Goal: Transaction & Acquisition: Purchase product/service

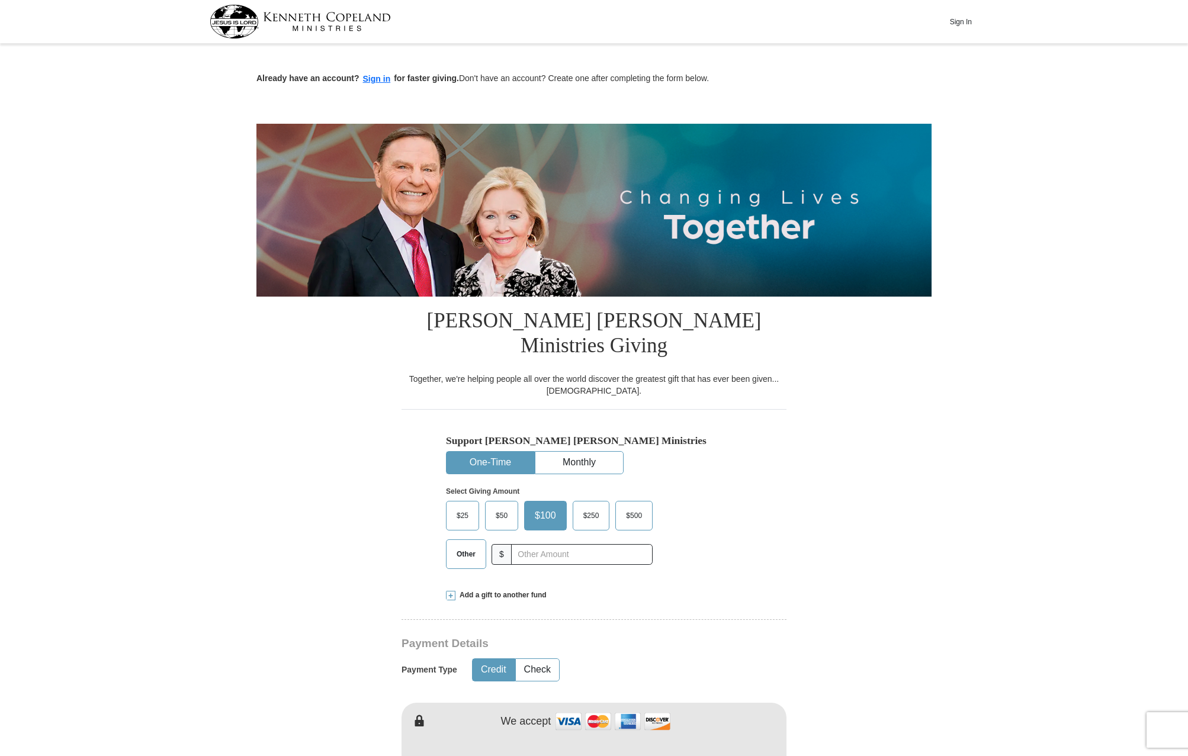
scroll to position [2, 0]
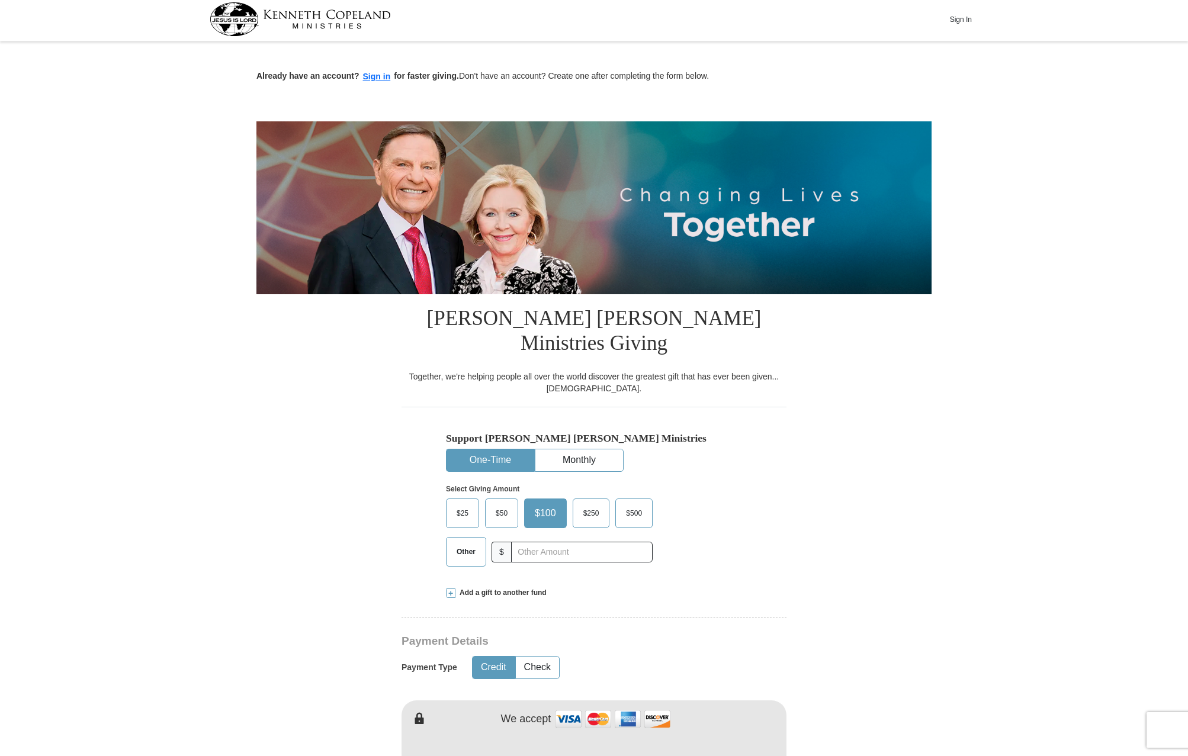
click at [456, 543] on span "Other" at bounding box center [466, 552] width 31 height 18
click at [0, 0] on input "Other" at bounding box center [0, 0] width 0 height 0
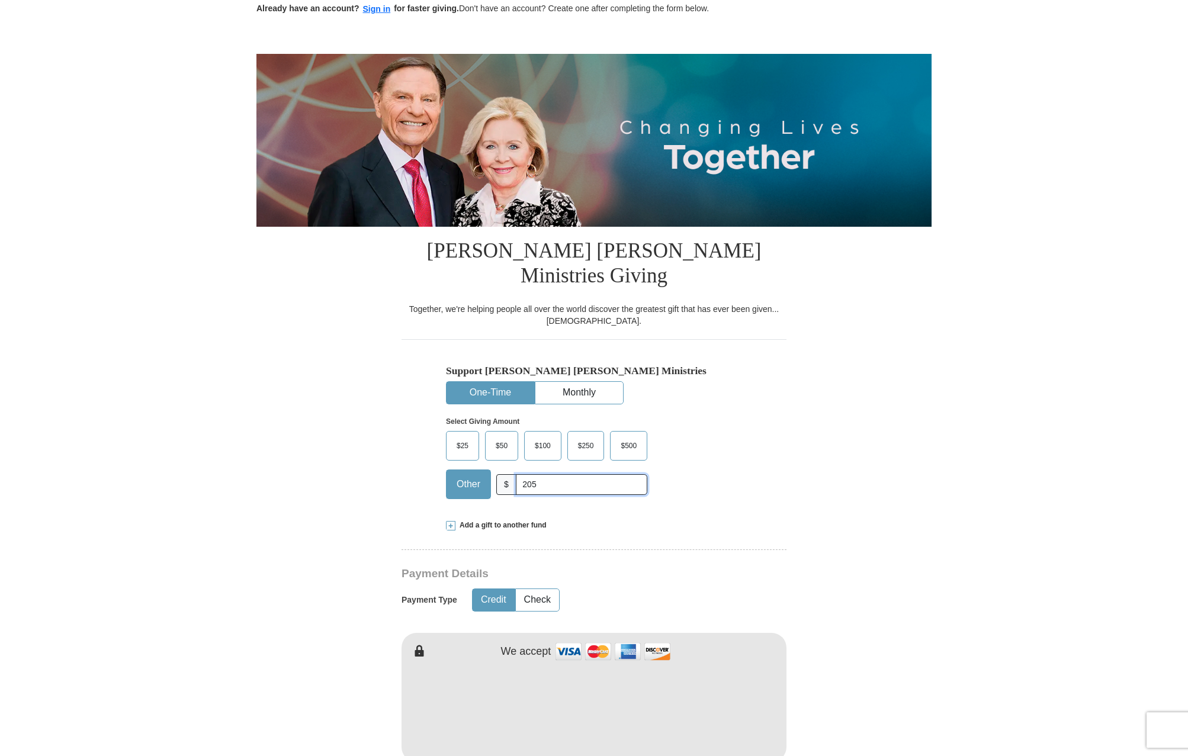
scroll to position [0, 0]
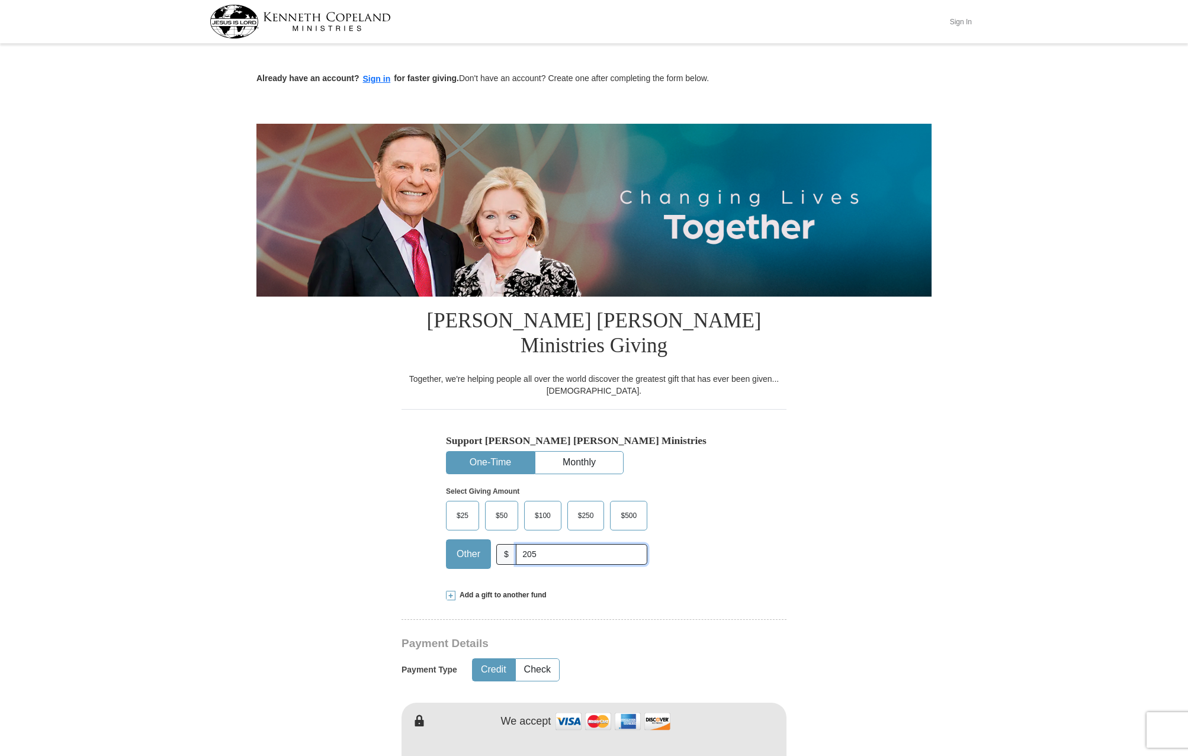
type input "205"
click at [964, 21] on button "Sign In" at bounding box center [961, 21] width 36 height 18
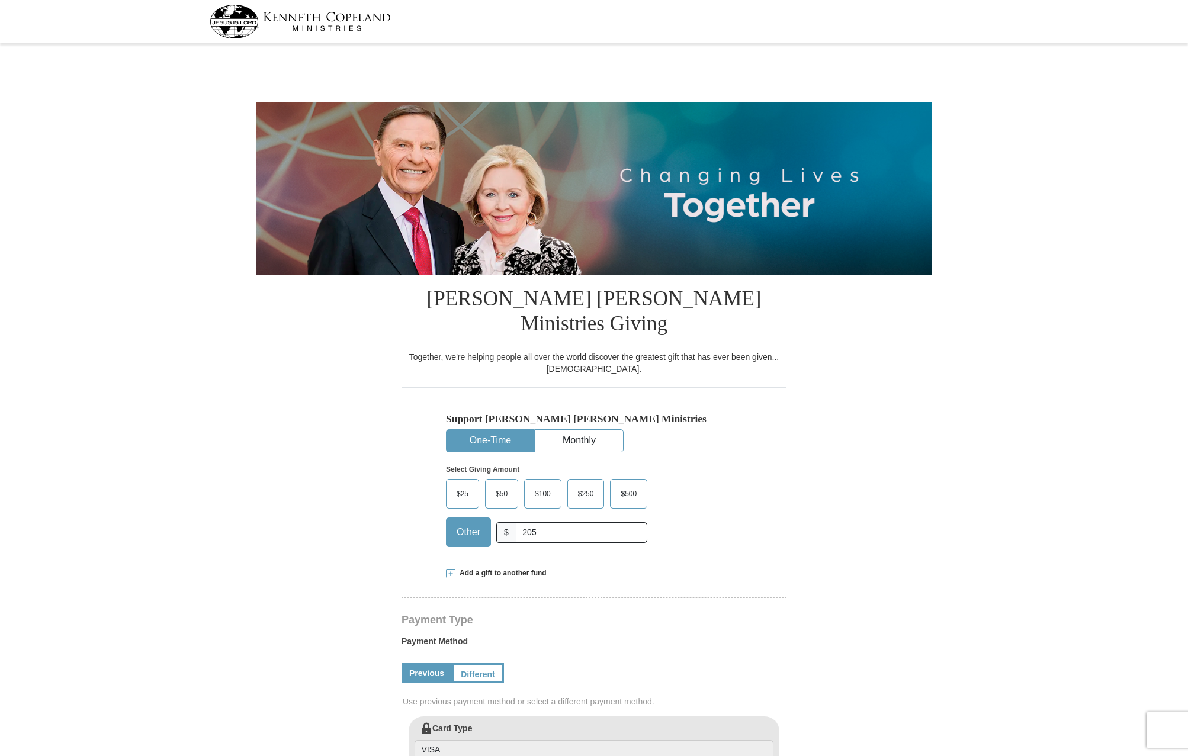
select select "[GEOGRAPHIC_DATA]"
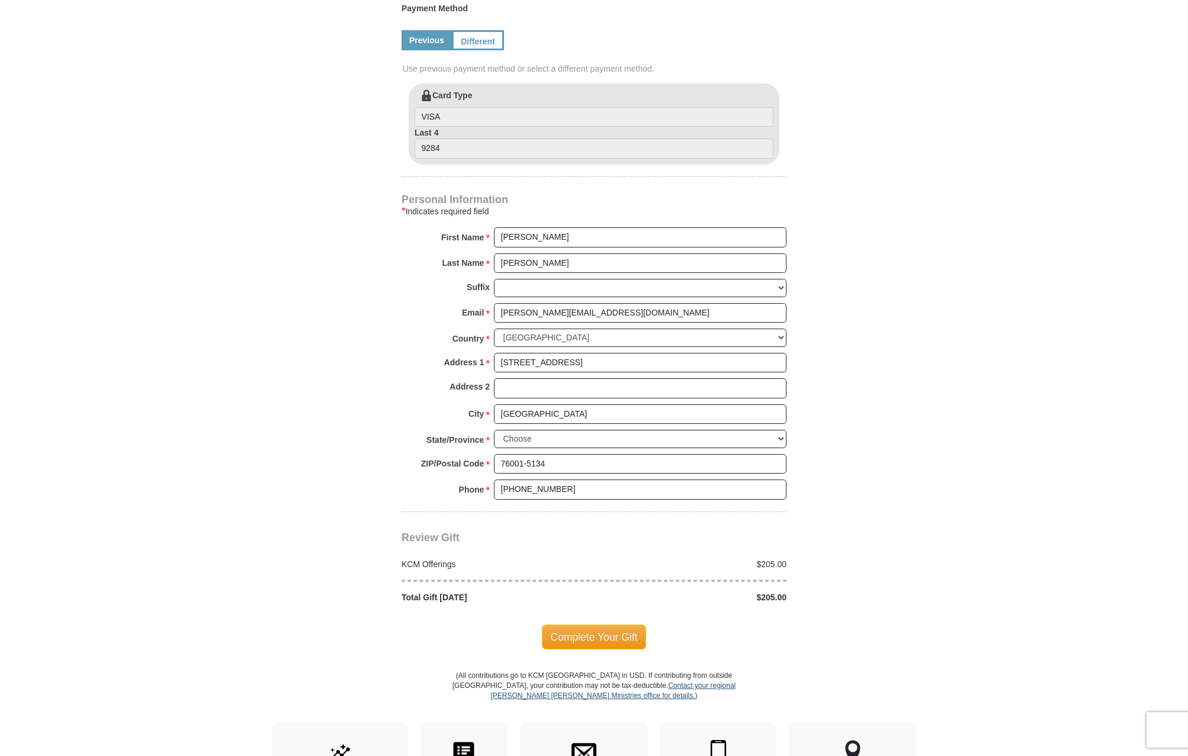
scroll to position [643, 0]
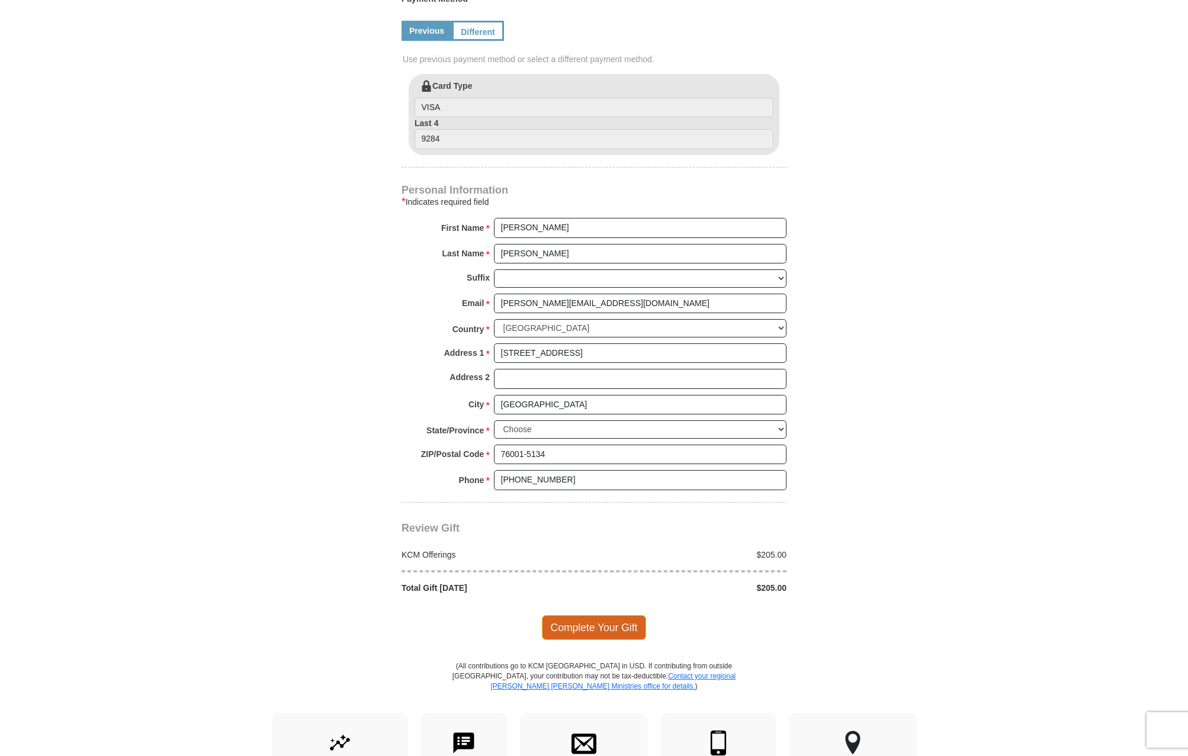
click at [623, 615] on span "Complete Your Gift" at bounding box center [594, 627] width 105 height 25
